Goal: Obtain resource: Download file/media

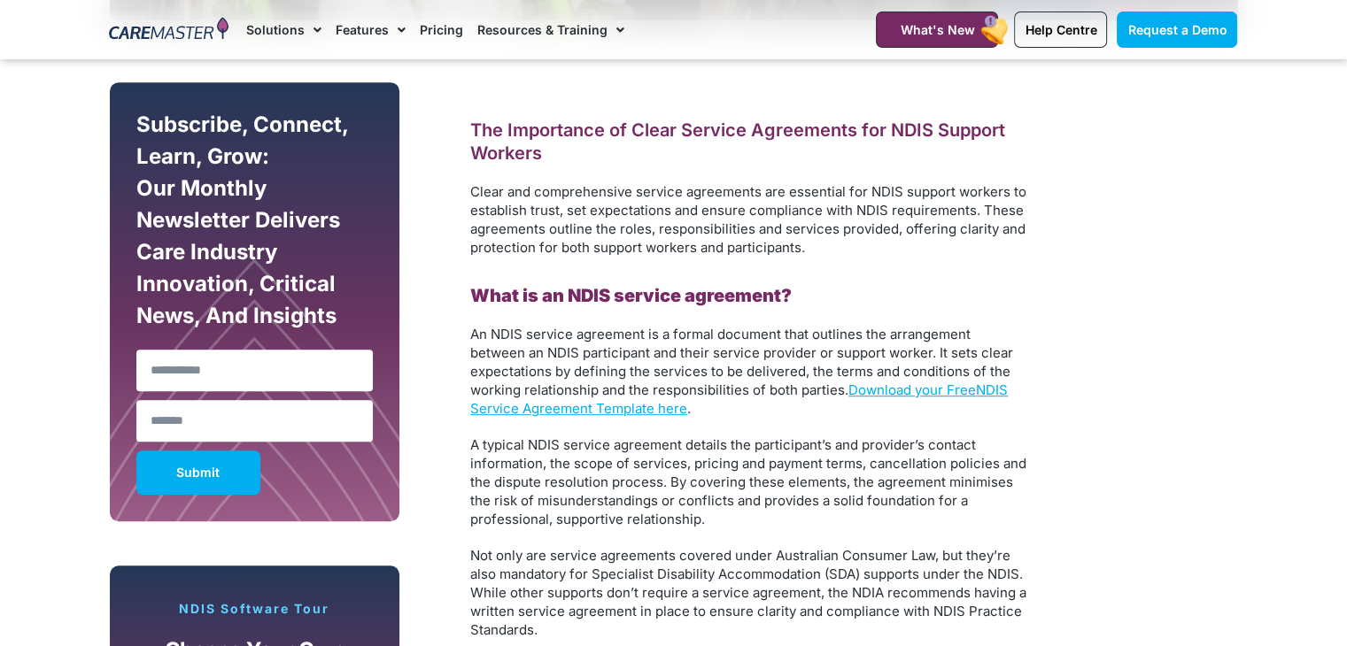
scroll to position [977, 0]
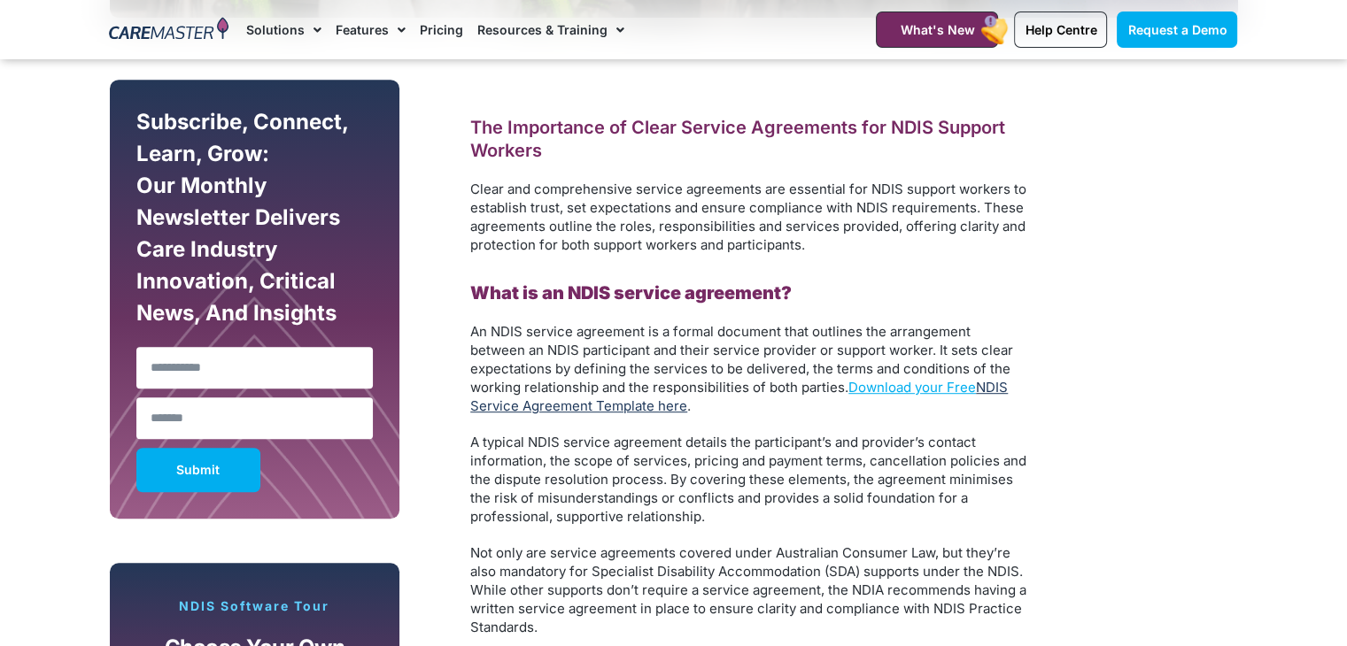
click at [592, 409] on link "NDIS Service Agreement Template here" at bounding box center [739, 396] width 538 height 35
